Goal: Information Seeking & Learning: Learn about a topic

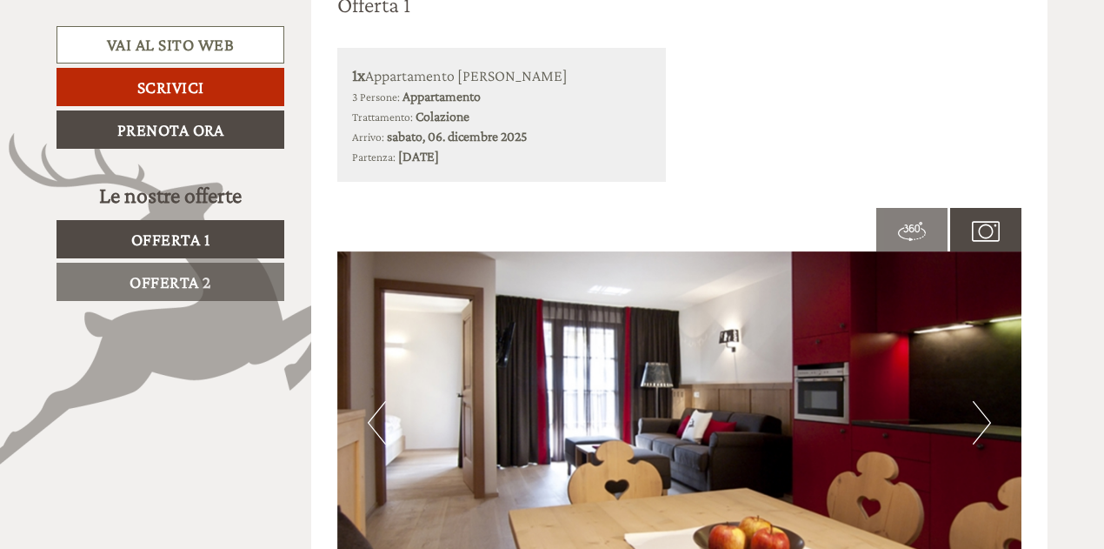
click at [175, 279] on span "Offerta 2" at bounding box center [171, 281] width 82 height 19
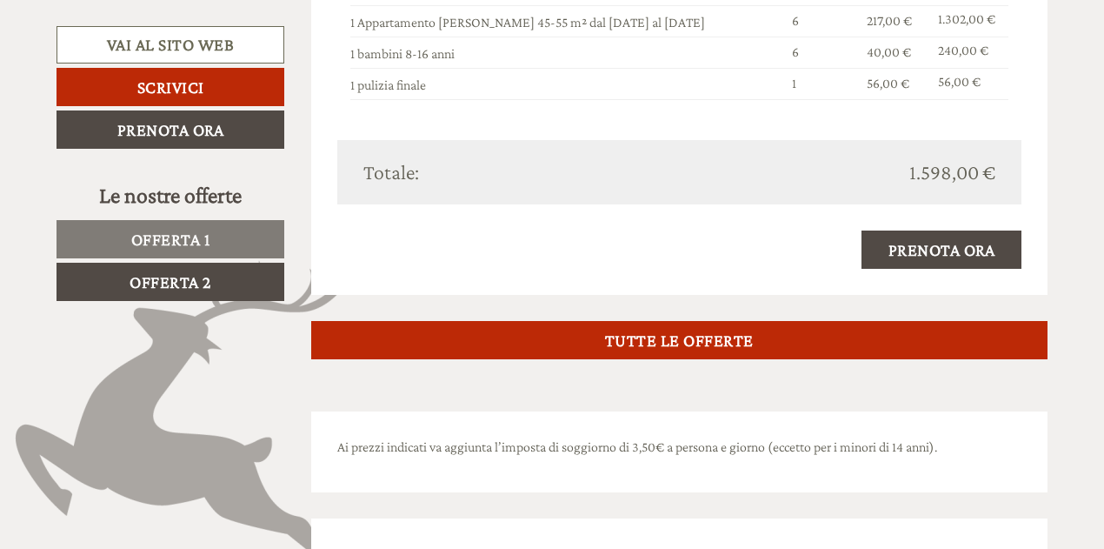
scroll to position [1669, 0]
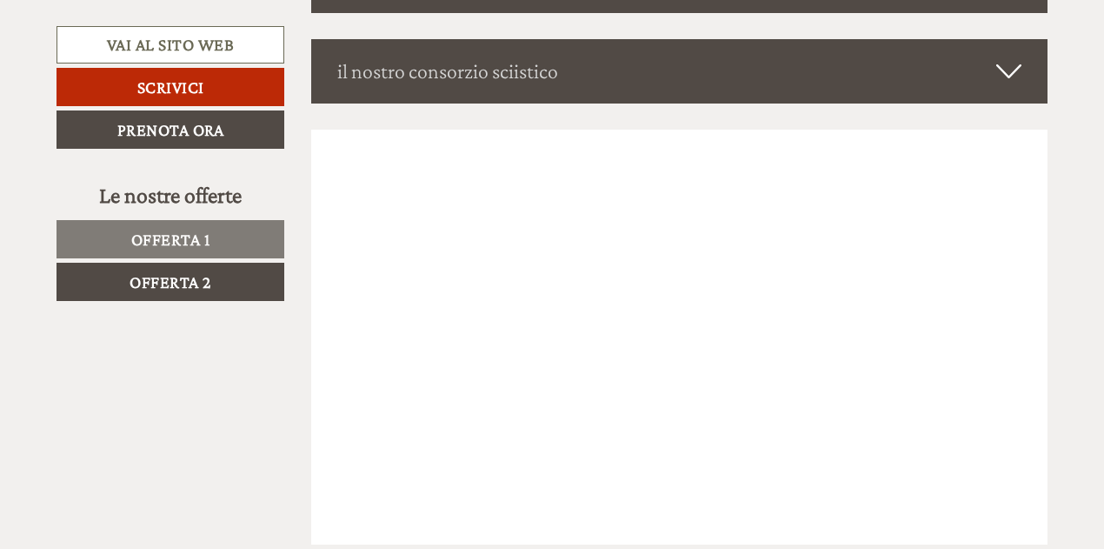
click at [190, 278] on span "Offerta 2" at bounding box center [171, 281] width 82 height 19
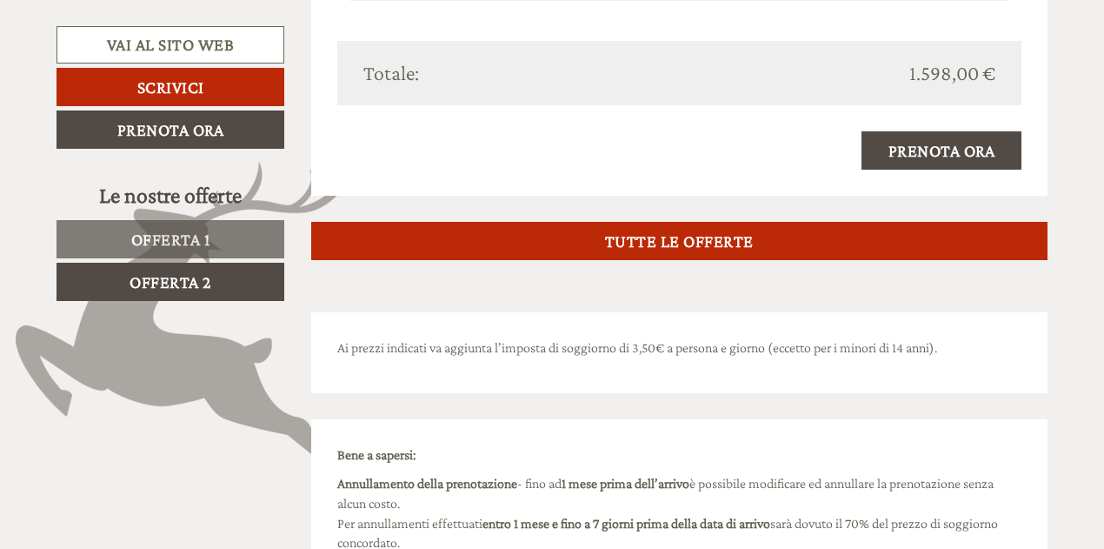
scroll to position [1930, 0]
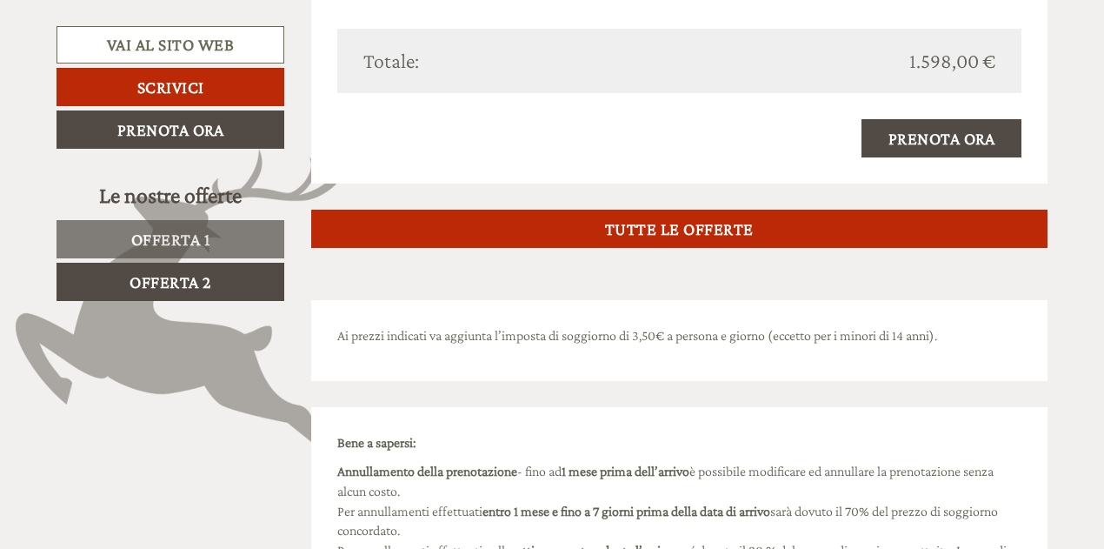
click at [179, 239] on span "Offerta 1" at bounding box center [170, 239] width 79 height 19
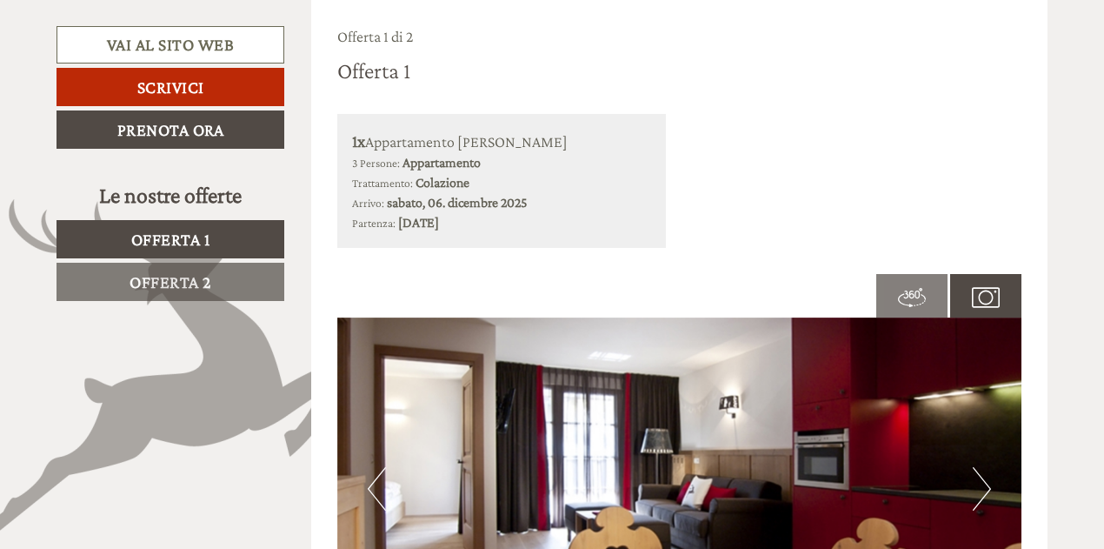
click at [174, 285] on span "Offerta 2" at bounding box center [171, 281] width 82 height 19
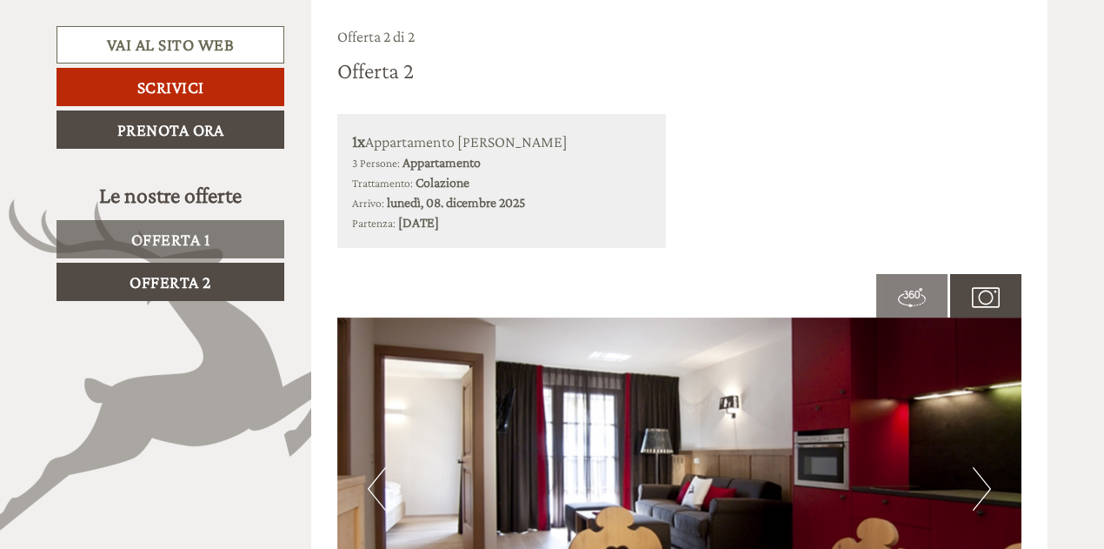
click at [196, 230] on span "Offerta 1" at bounding box center [170, 239] width 79 height 19
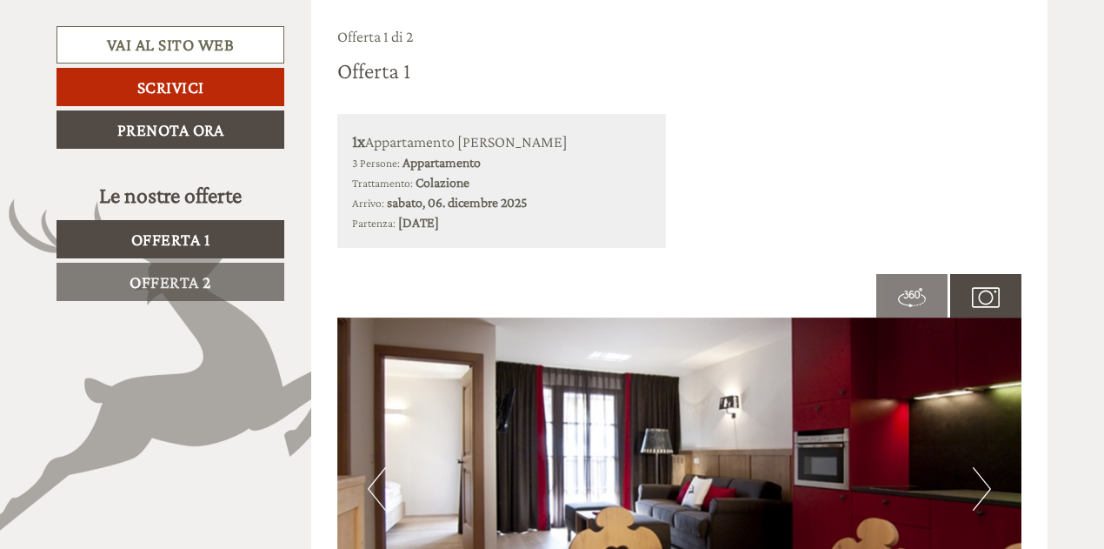
drag, startPoint x: 178, startPoint y: 279, endPoint x: 174, endPoint y: 193, distance: 86.2
click at [178, 279] on span "Offerta 2" at bounding box center [171, 281] width 82 height 19
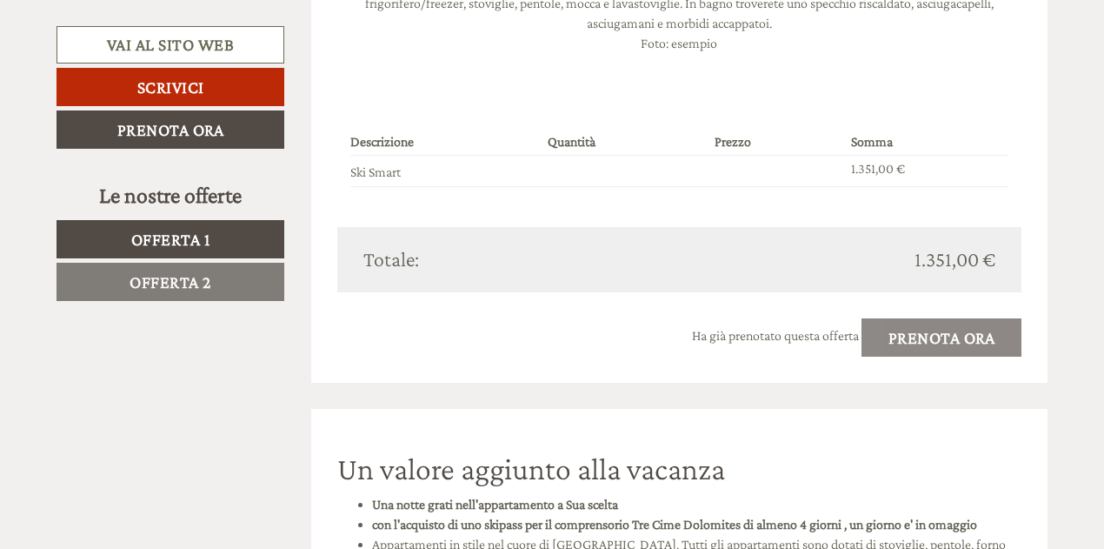
scroll to position [2782, 0]
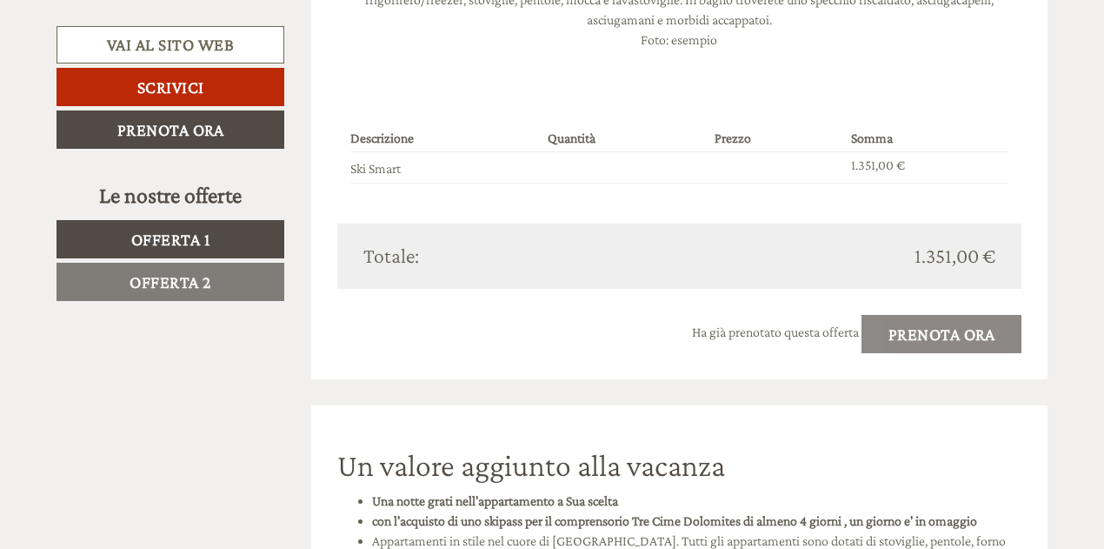
click at [936, 330] on div "Ha già prenotato questa offerta Prenota ora" at bounding box center [679, 334] width 685 height 38
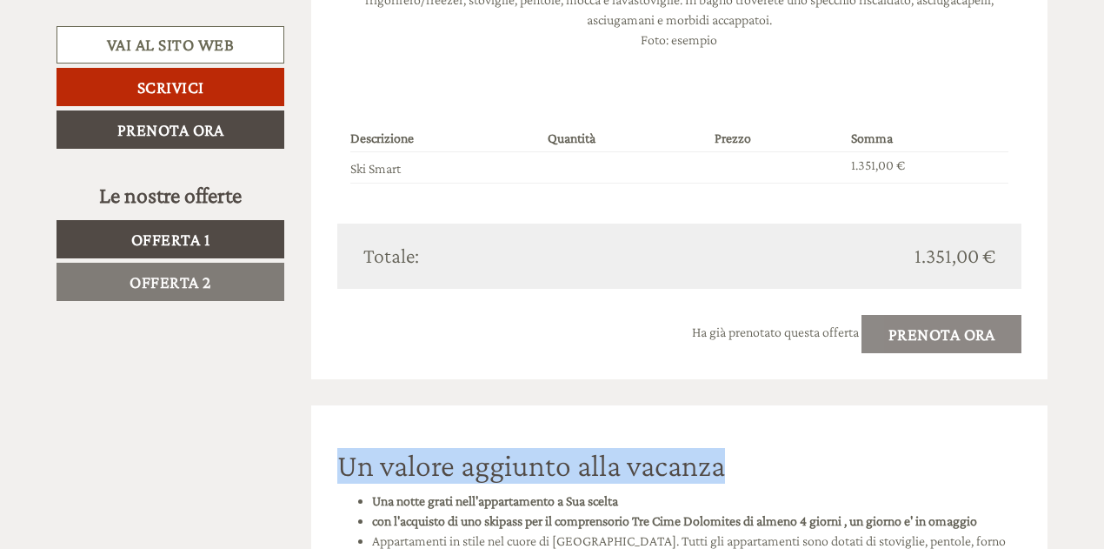
click at [936, 330] on div "Ha già prenotato questa offerta Prenota ora" at bounding box center [679, 334] width 685 height 38
click at [817, 392] on div "Un grazie di cuore per la Sua gradita richiesta. Saremmo molto lieti di poterLe…" at bounding box center [679, 542] width 763 height 6099
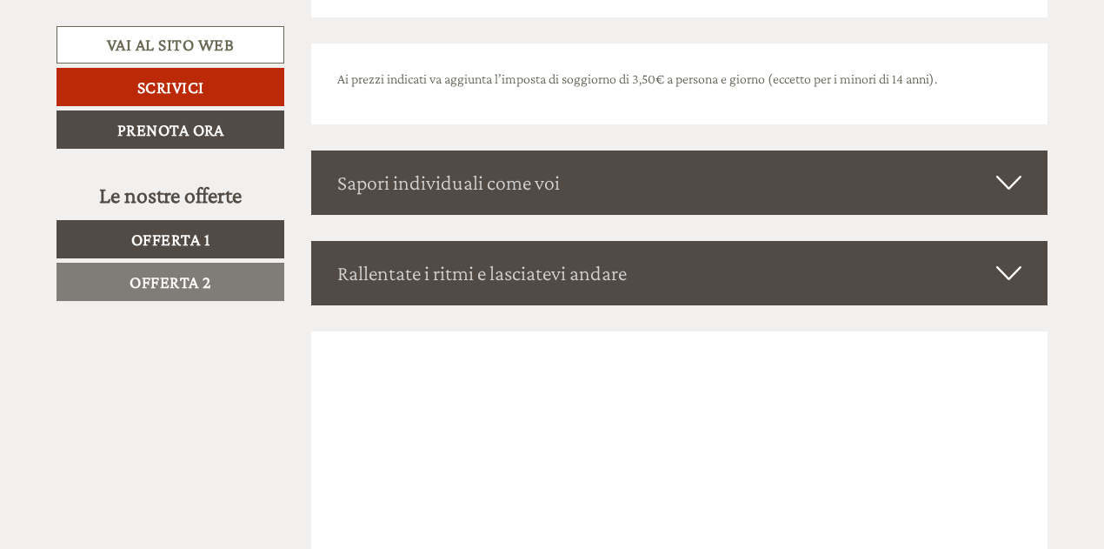
scroll to position [4000, 0]
